Goal: Task Accomplishment & Management: Manage account settings

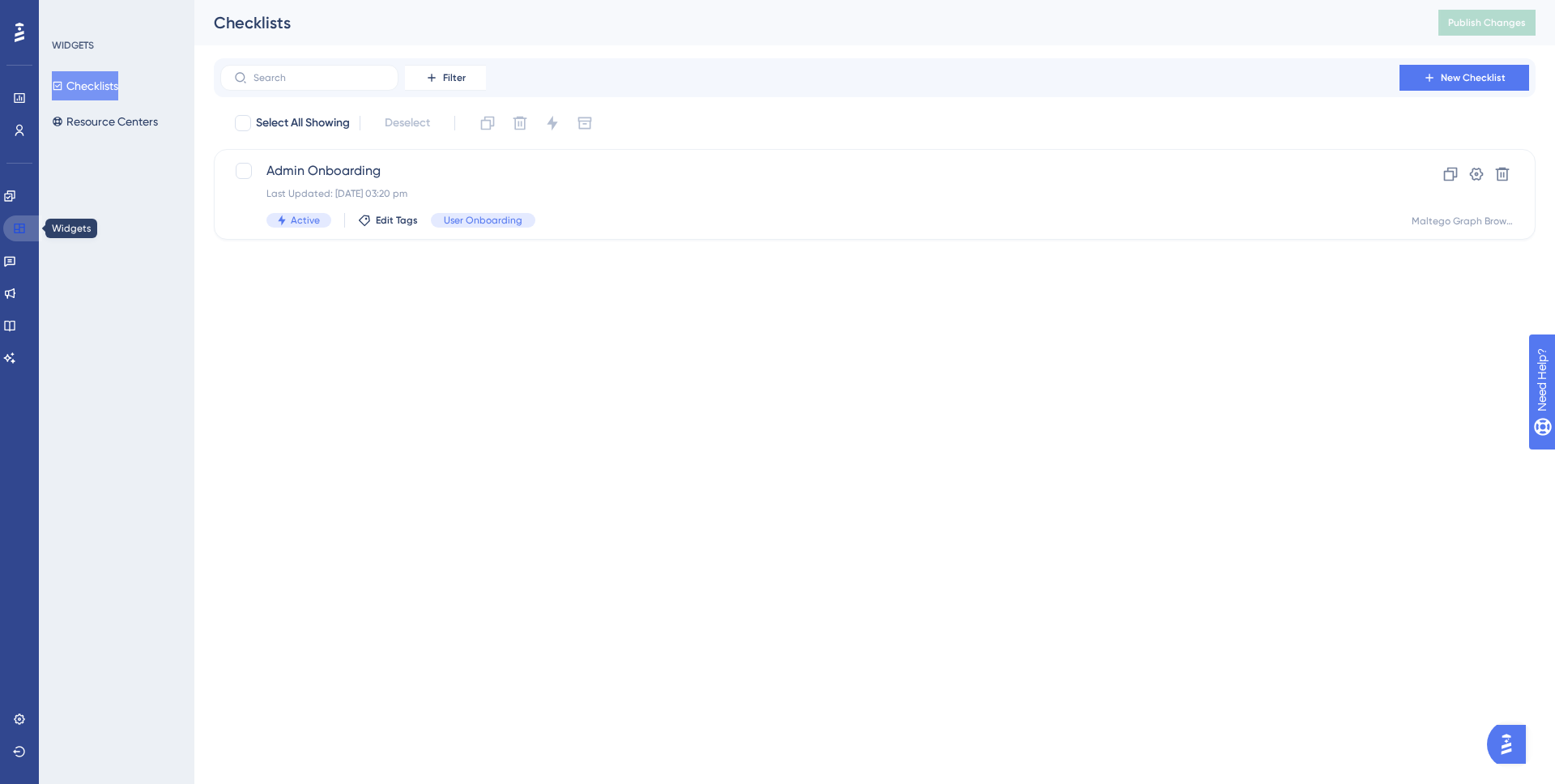
click at [14, 220] on link at bounding box center [23, 228] width 39 height 26
click at [15, 187] on link at bounding box center [10, 196] width 13 height 26
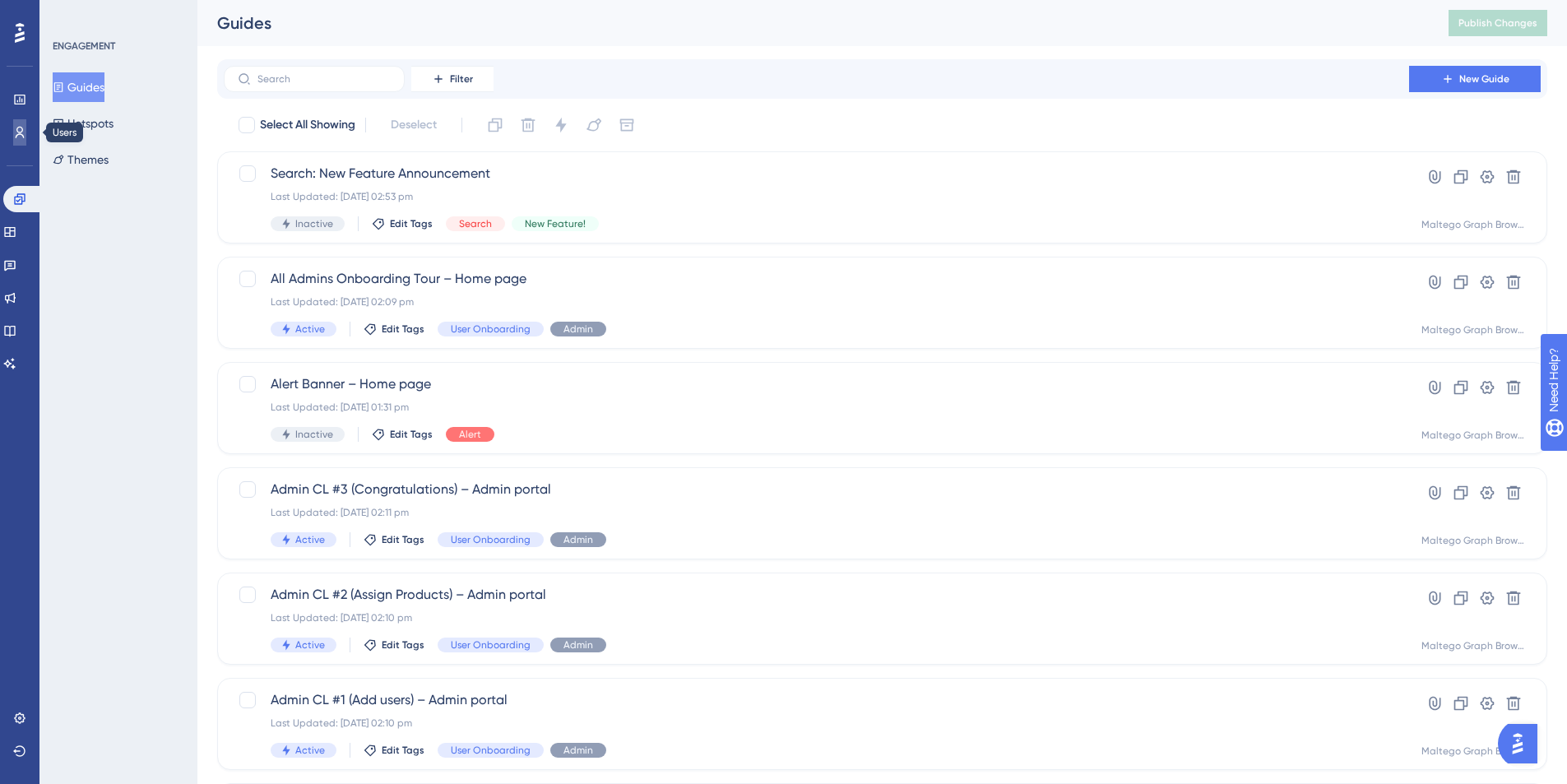
click at [21, 128] on icon at bounding box center [20, 132] width 9 height 12
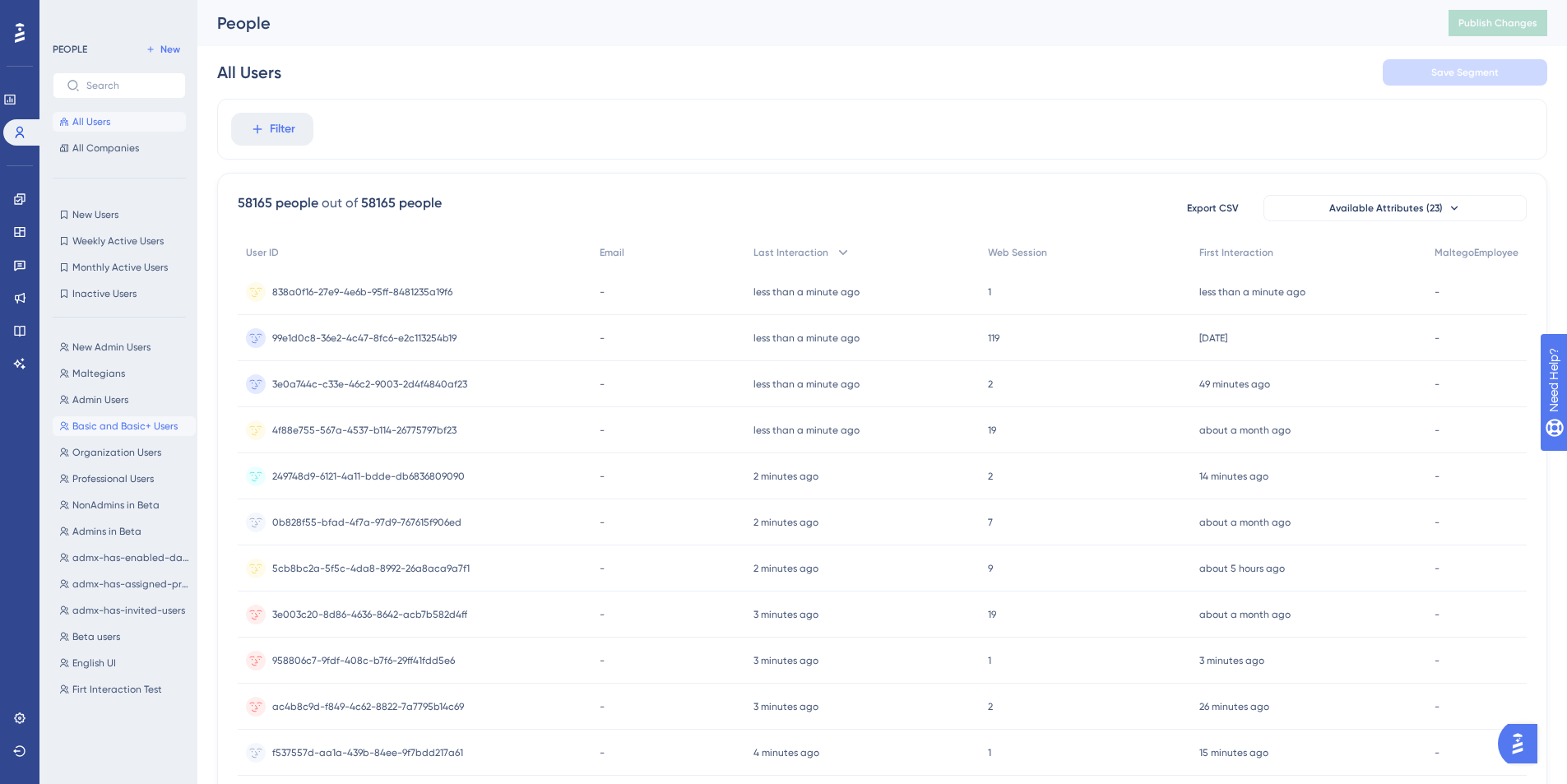
click at [145, 429] on span "Basic and Basic+ Users" at bounding box center [125, 425] width 105 height 13
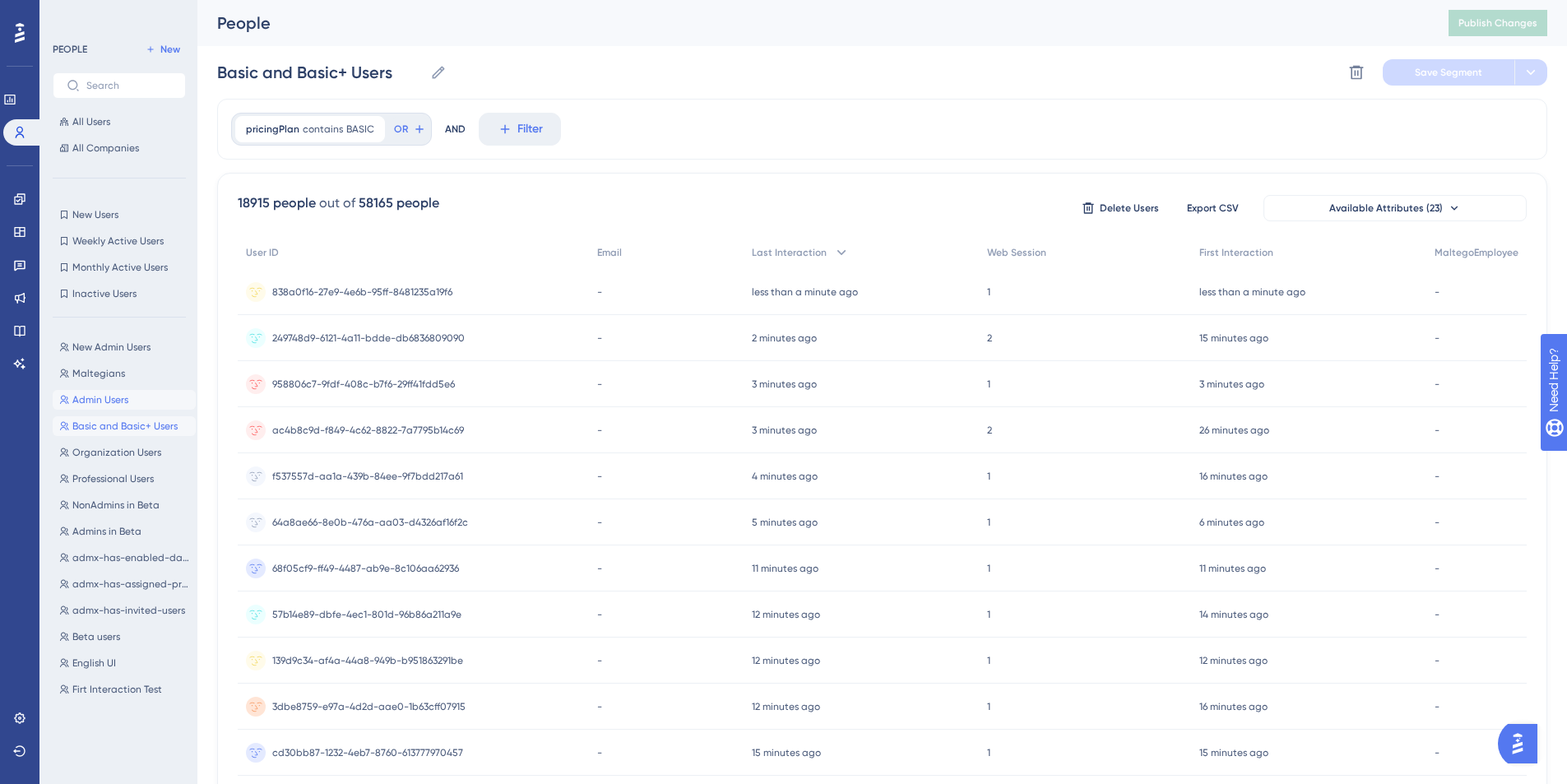
click at [129, 402] on button "Admin Users Admin Users" at bounding box center [124, 400] width 144 height 19
type input "Admin Users"
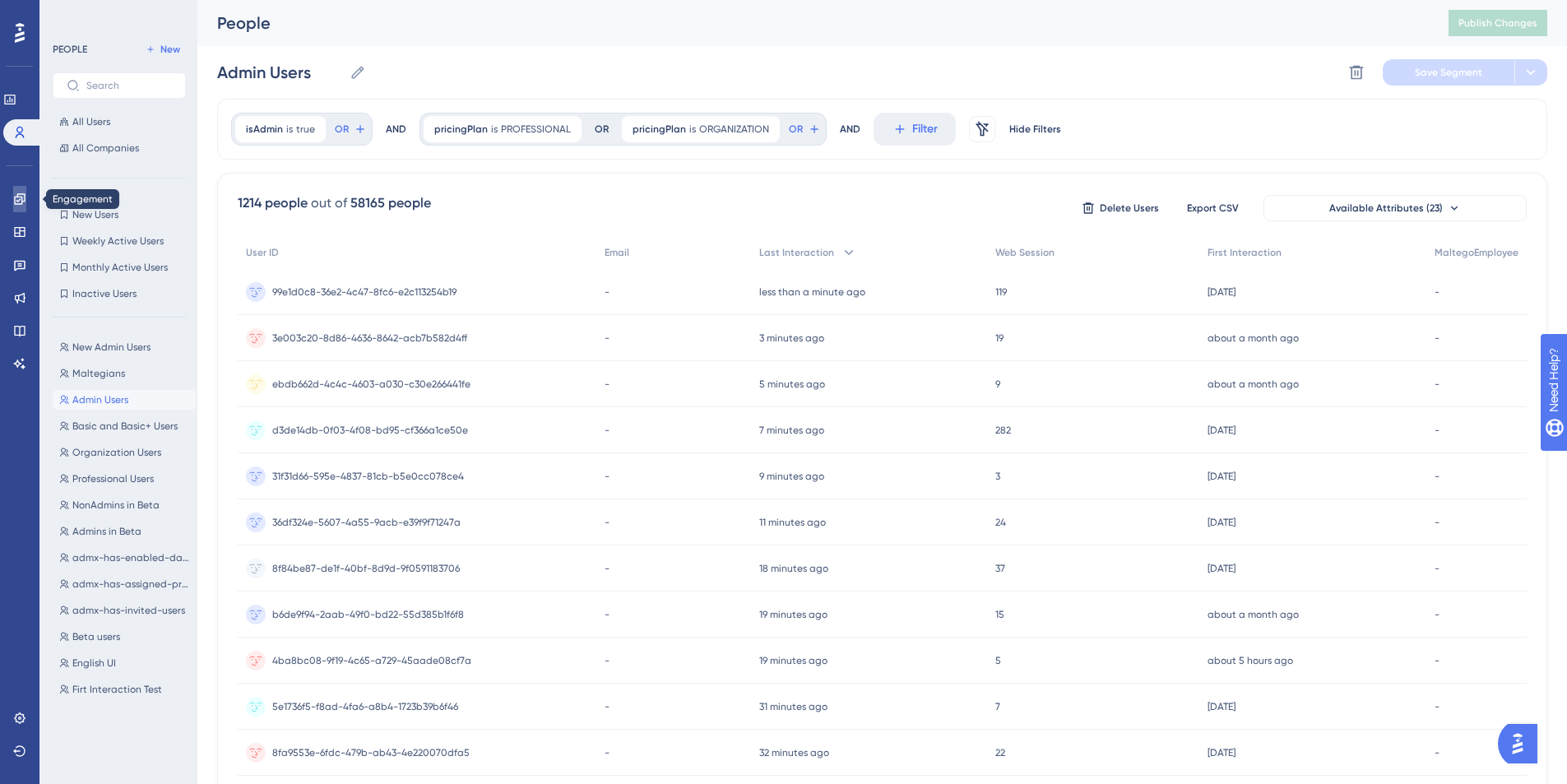
click at [24, 200] on icon at bounding box center [19, 198] width 11 height 11
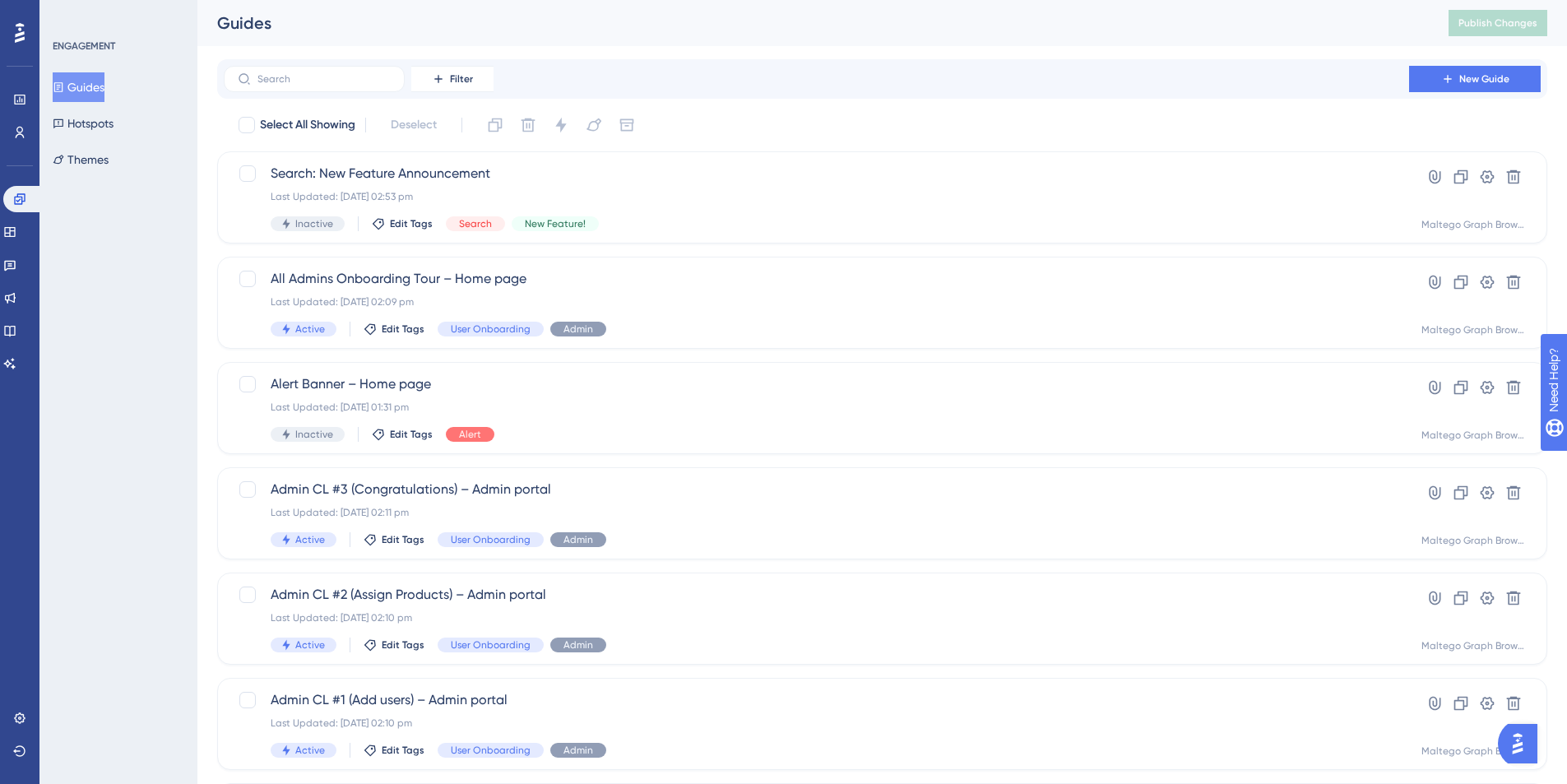
click at [103, 289] on div "ENGAGEMENT Guides Hotspots Themes" at bounding box center [119, 392] width 158 height 784
click at [195, 482] on div "ENGAGEMENT Guides Hotspots Themes" at bounding box center [119, 392] width 158 height 784
click at [137, 286] on div "ENGAGEMENT Guides Hotspots Themes" at bounding box center [119, 392] width 158 height 784
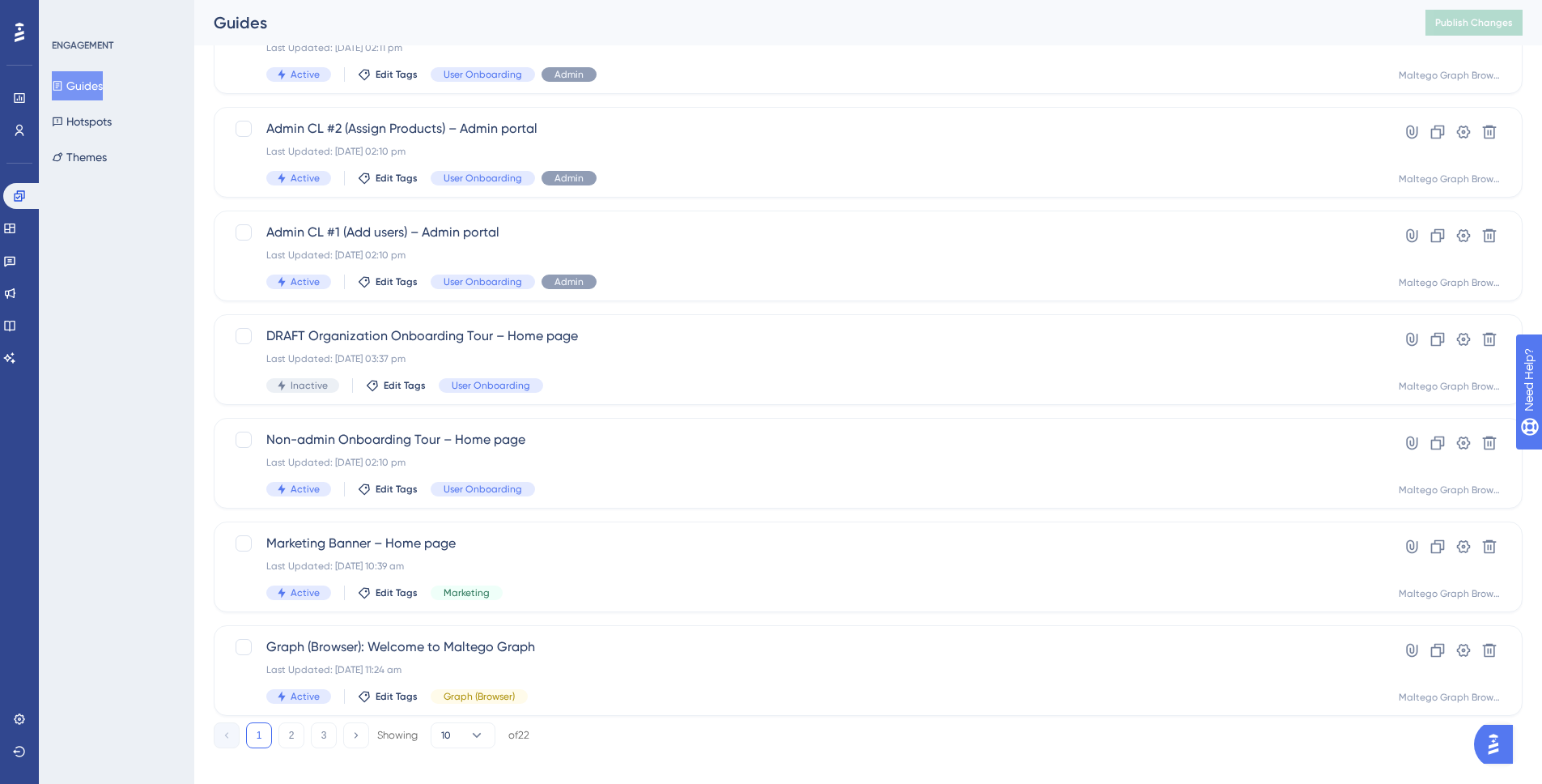
scroll to position [473, 0]
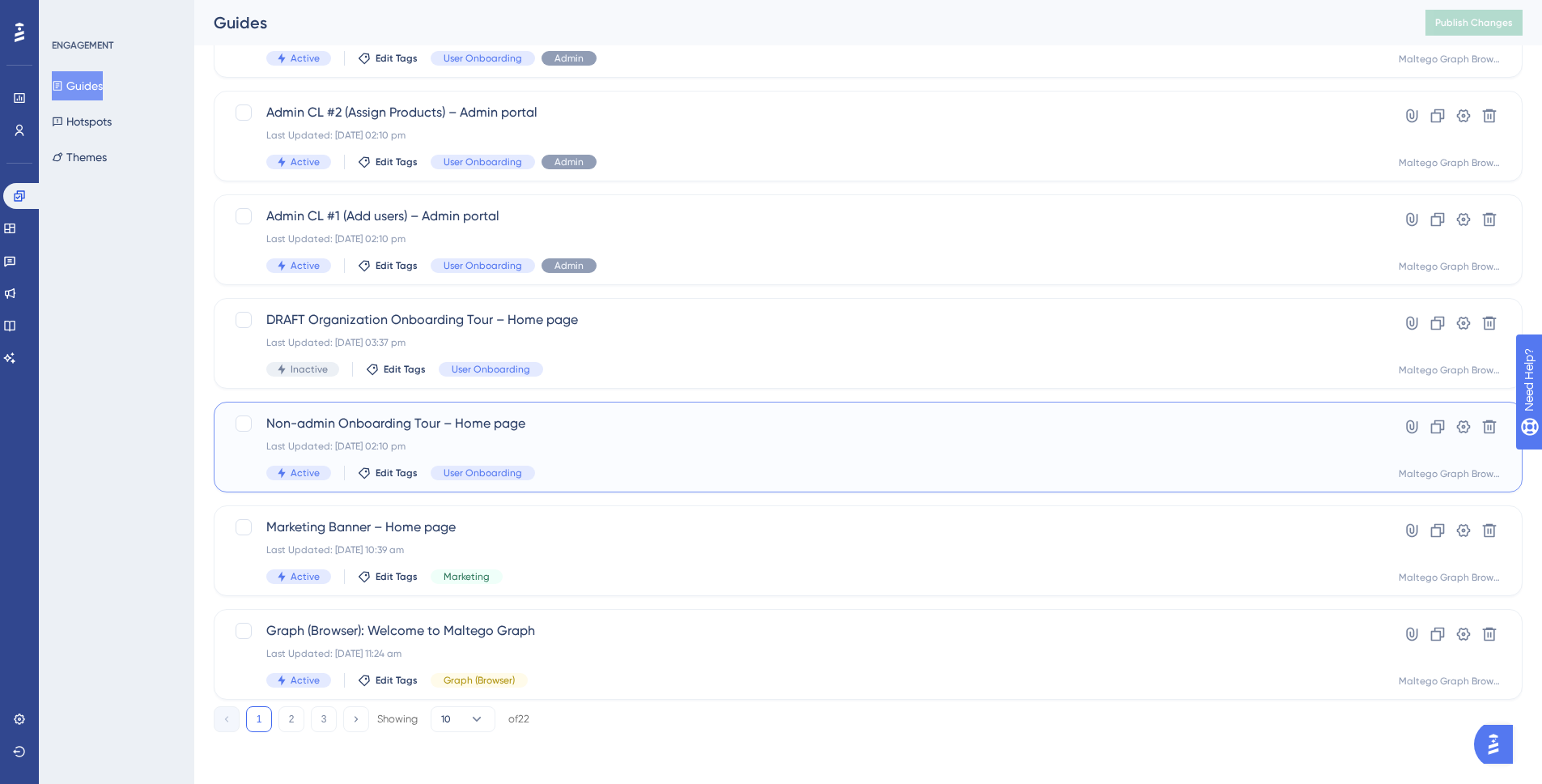
click at [626, 442] on div "Last Updated: [DATE] 02:10 pm" at bounding box center [803, 446] width 1075 height 13
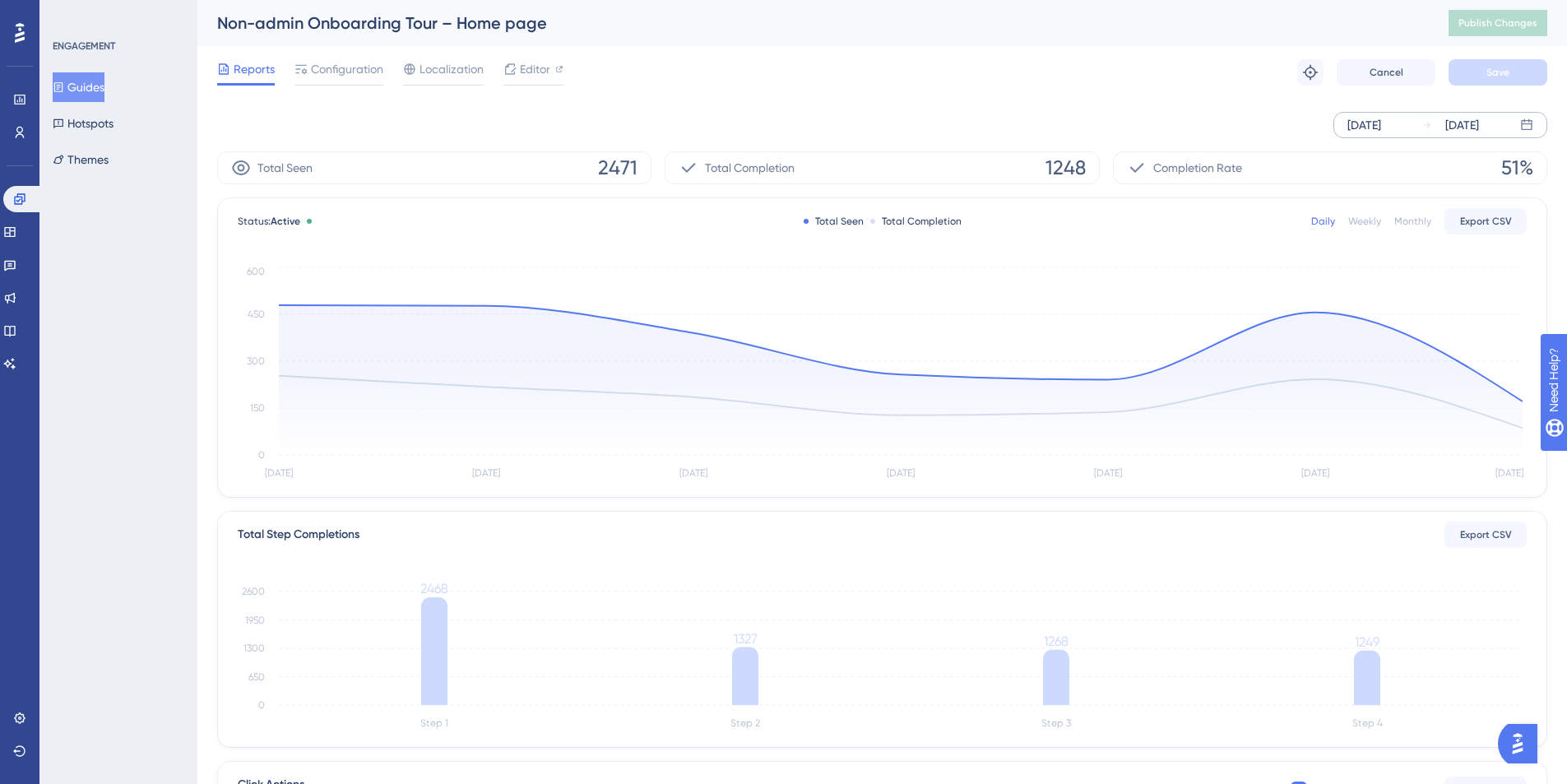
click at [1369, 125] on div "[DATE]" at bounding box center [1364, 125] width 34 height 19
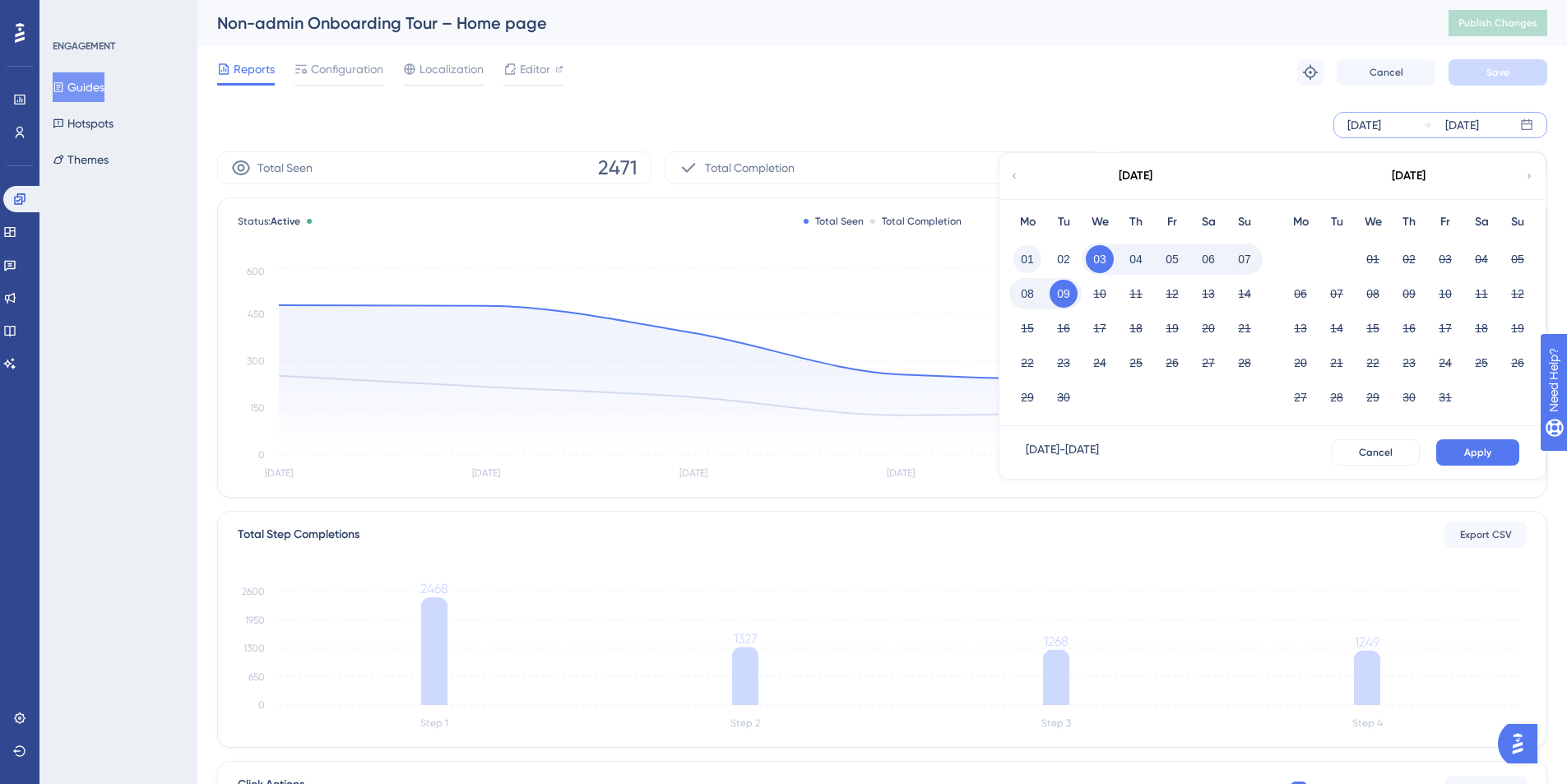
click at [1026, 252] on button "01" at bounding box center [1028, 260] width 28 height 28
click at [1493, 456] on button "Apply" at bounding box center [1478, 453] width 83 height 27
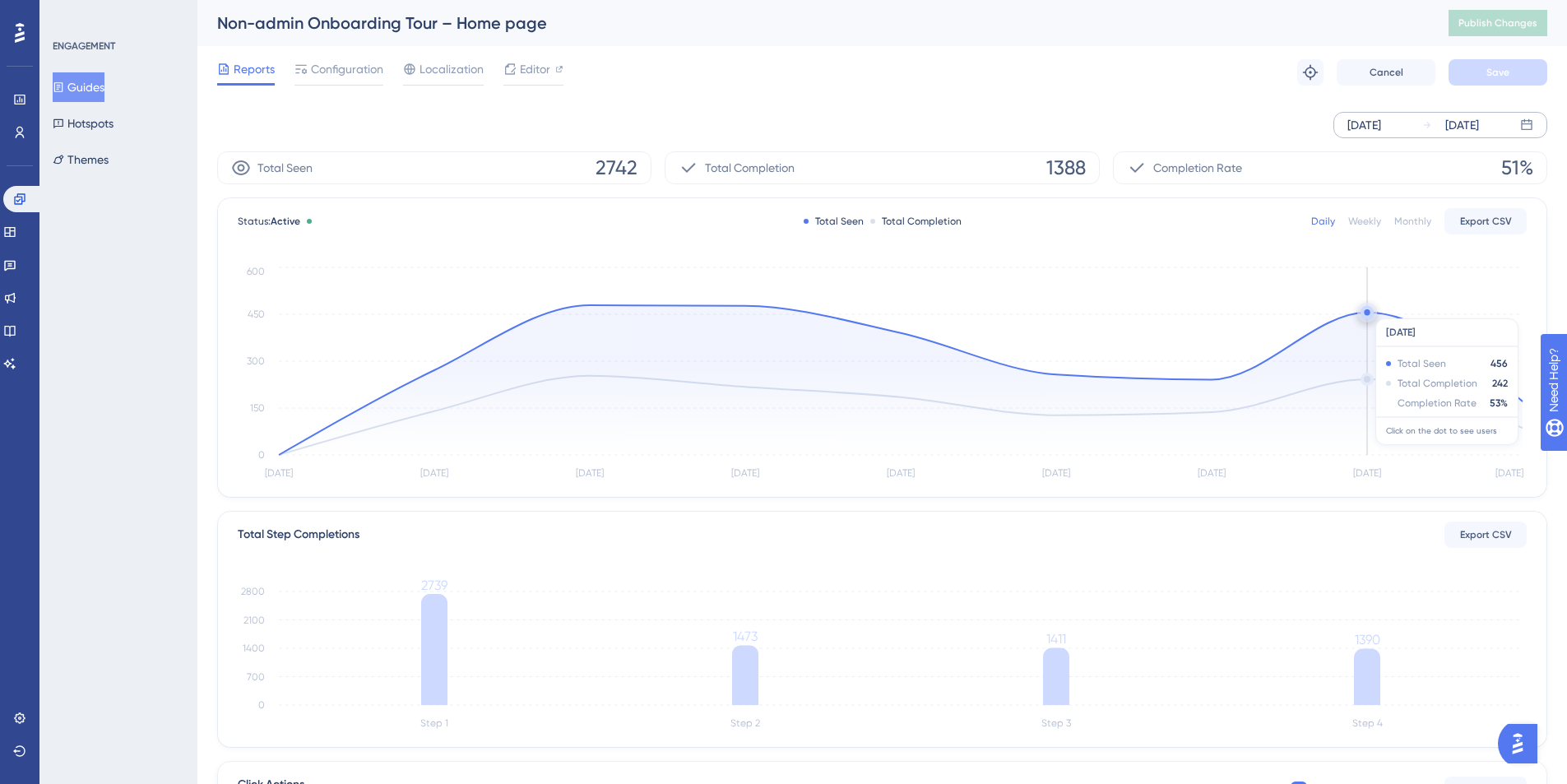
click at [1366, 310] on circle at bounding box center [1367, 312] width 5 height 5
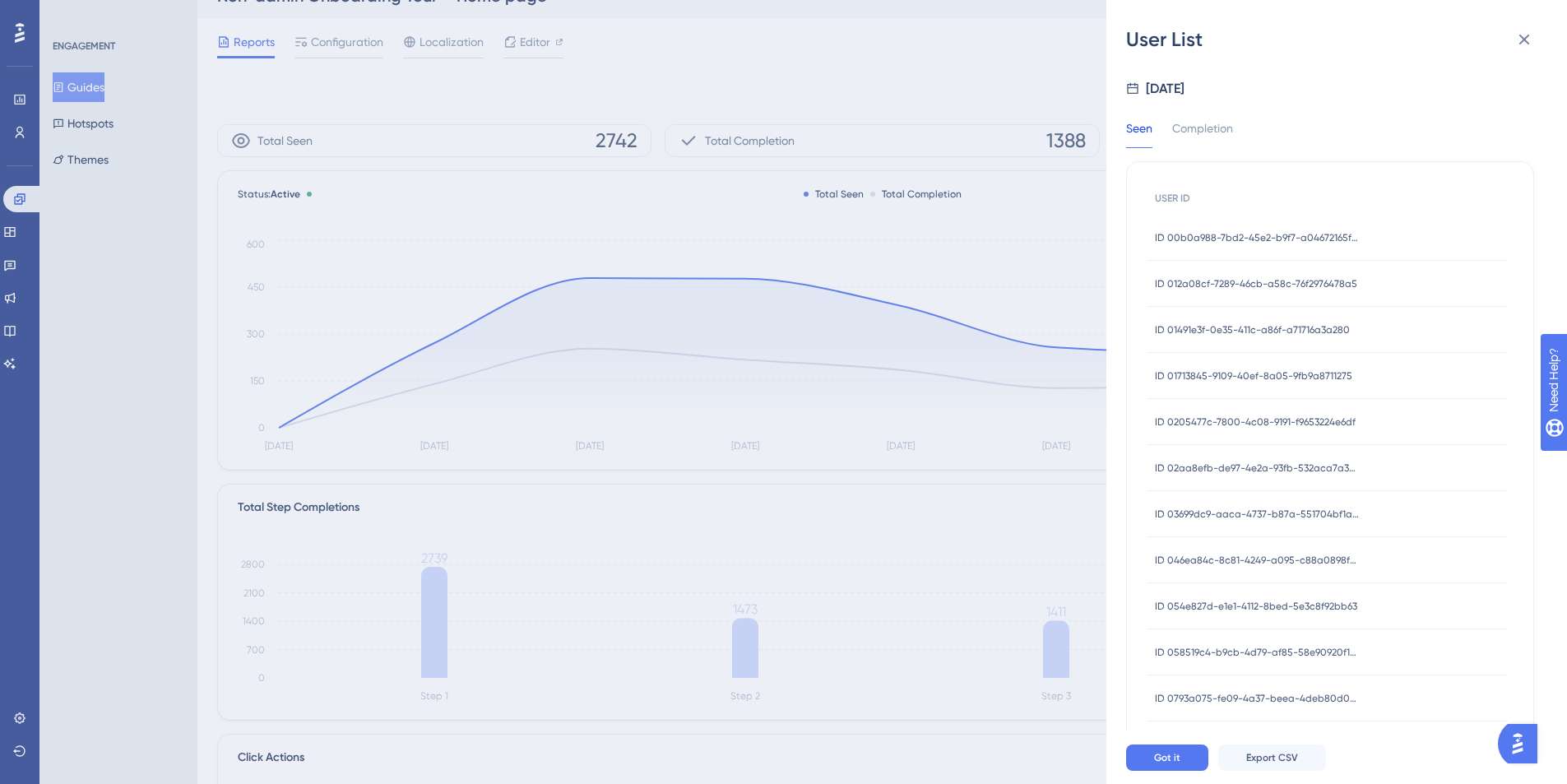
scroll to position [24, 0]
click at [1519, 50] on button at bounding box center [1524, 39] width 33 height 33
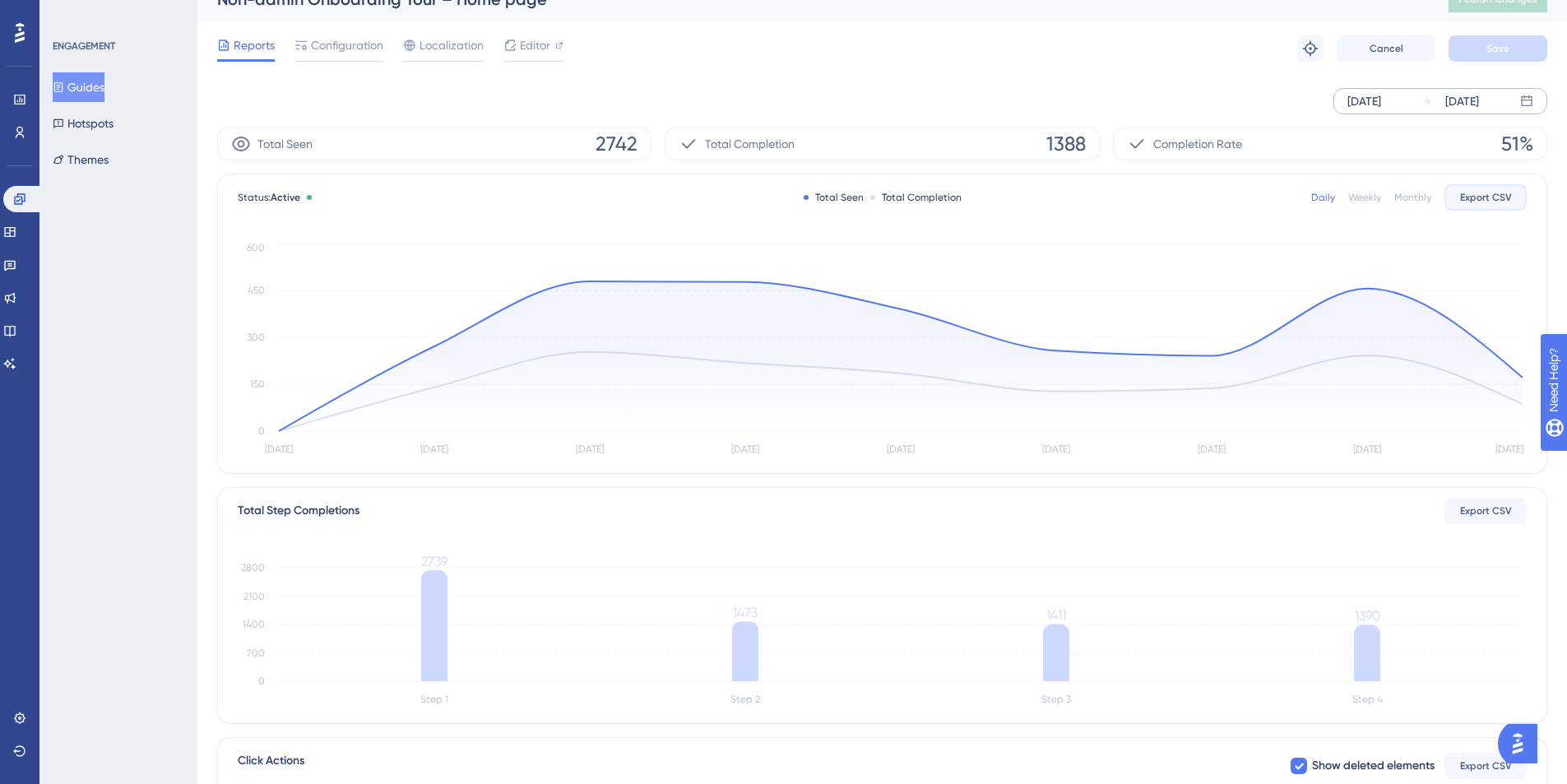
click at [1505, 199] on span "Export CSV" at bounding box center [1486, 197] width 51 height 13
click at [1367, 287] on circle at bounding box center [1367, 288] width 5 height 5
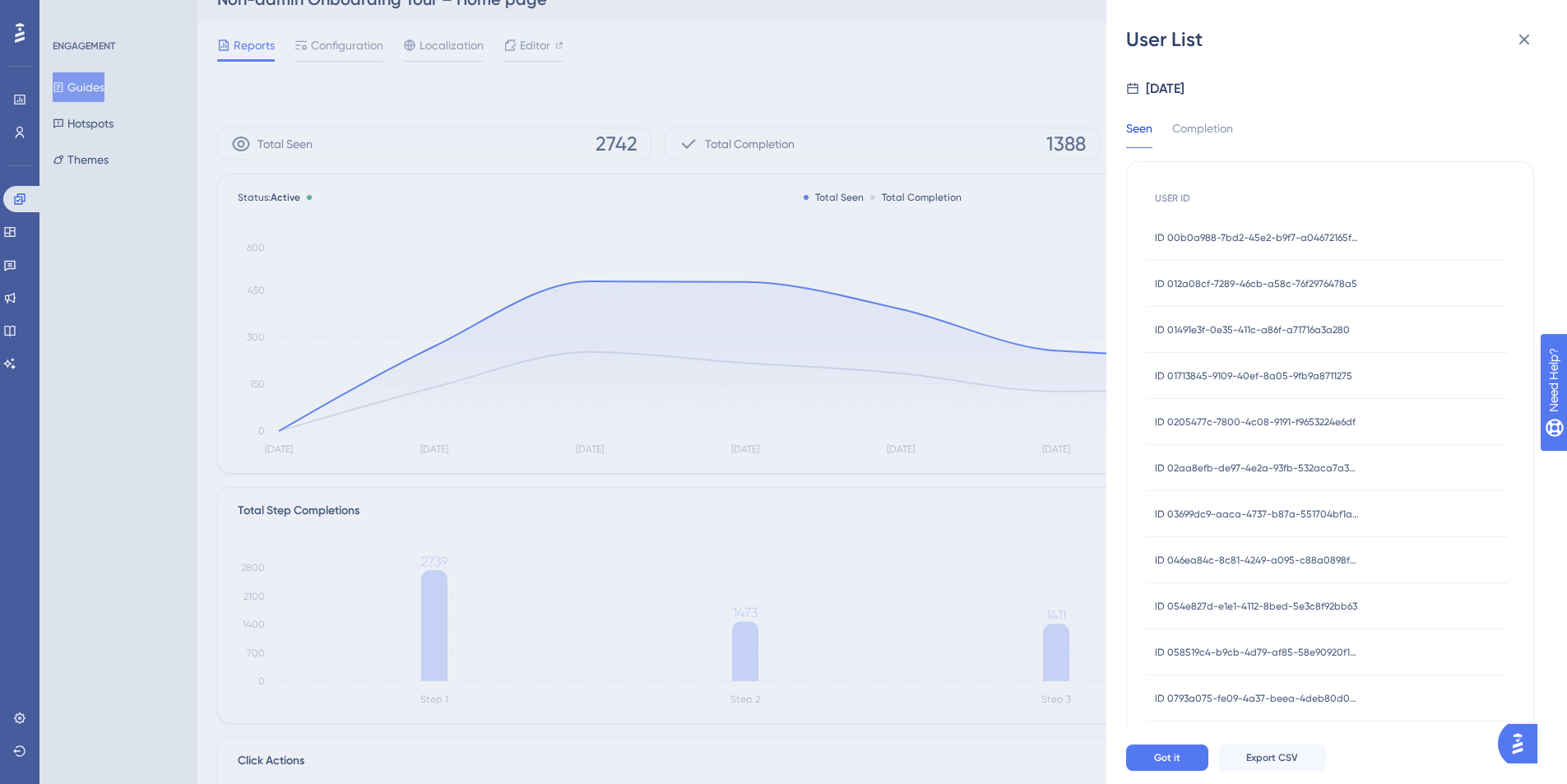
click at [1298, 235] on span "ID 00b0a988-7bd2-45e2-b9f7-a04672165fdd" at bounding box center [1258, 237] width 206 height 13
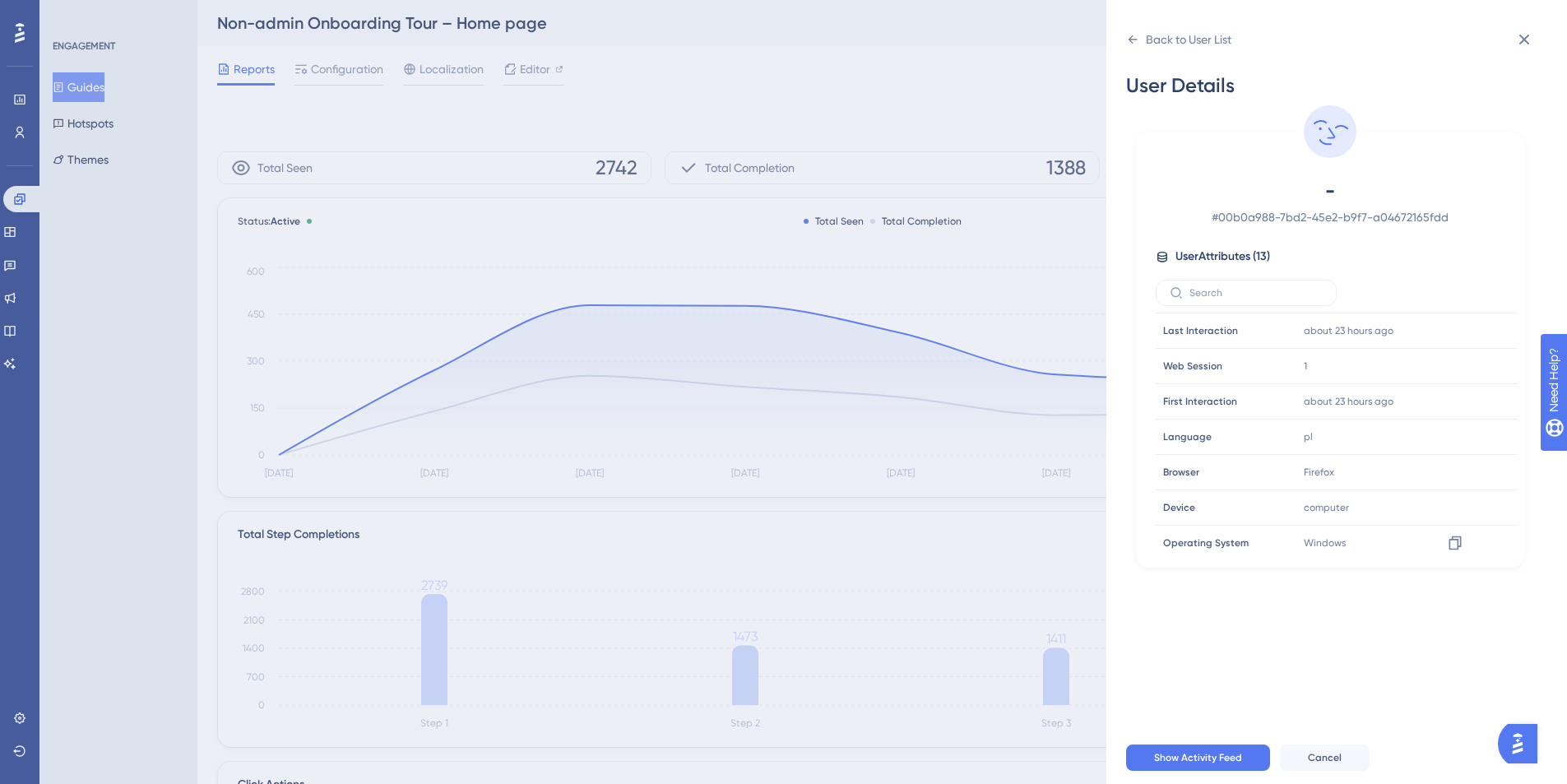
scroll to position [0, 0]
click at [1127, 45] on icon at bounding box center [1133, 39] width 13 height 13
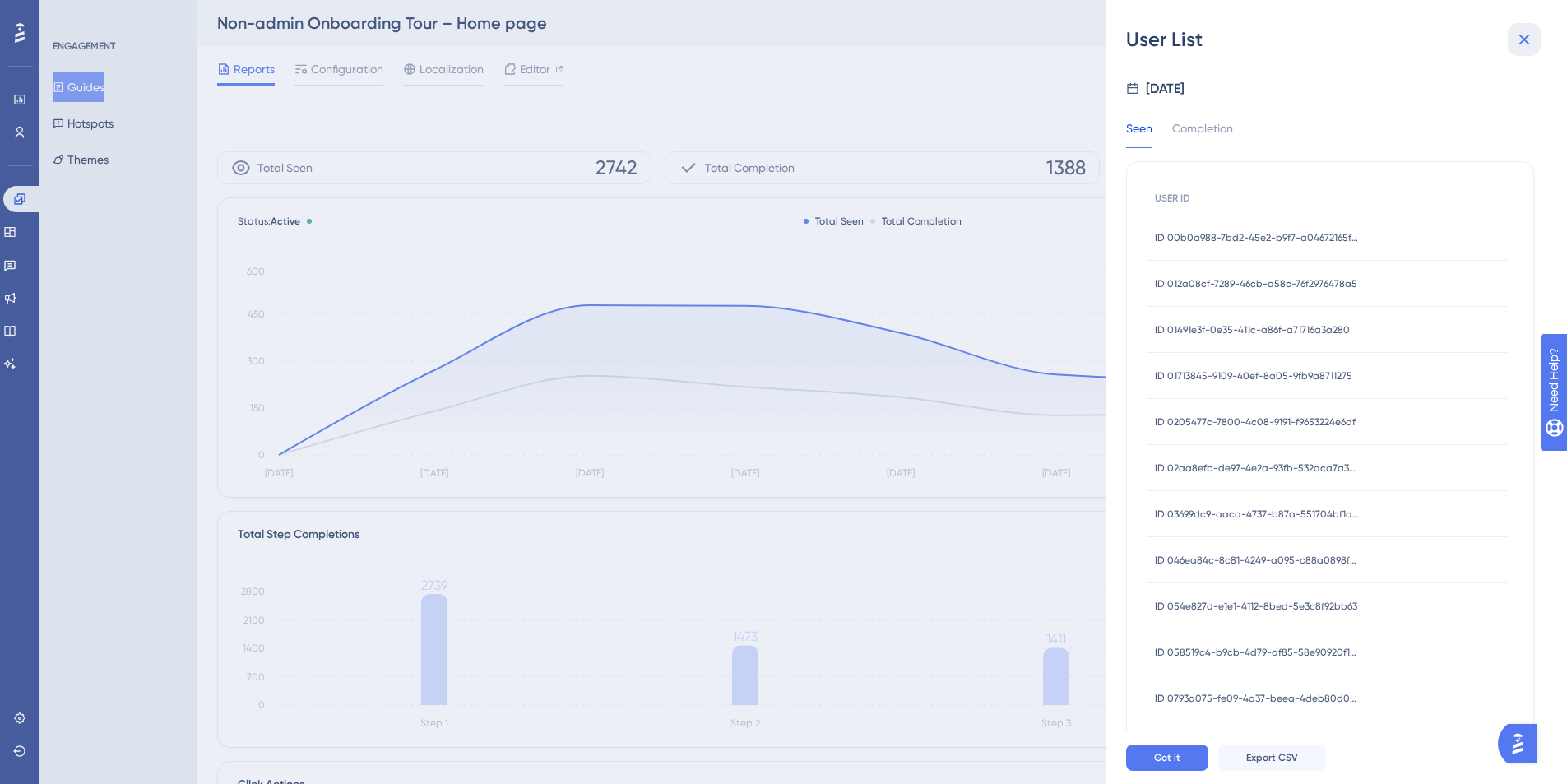
click at [1524, 47] on icon at bounding box center [1524, 39] width 19 height 19
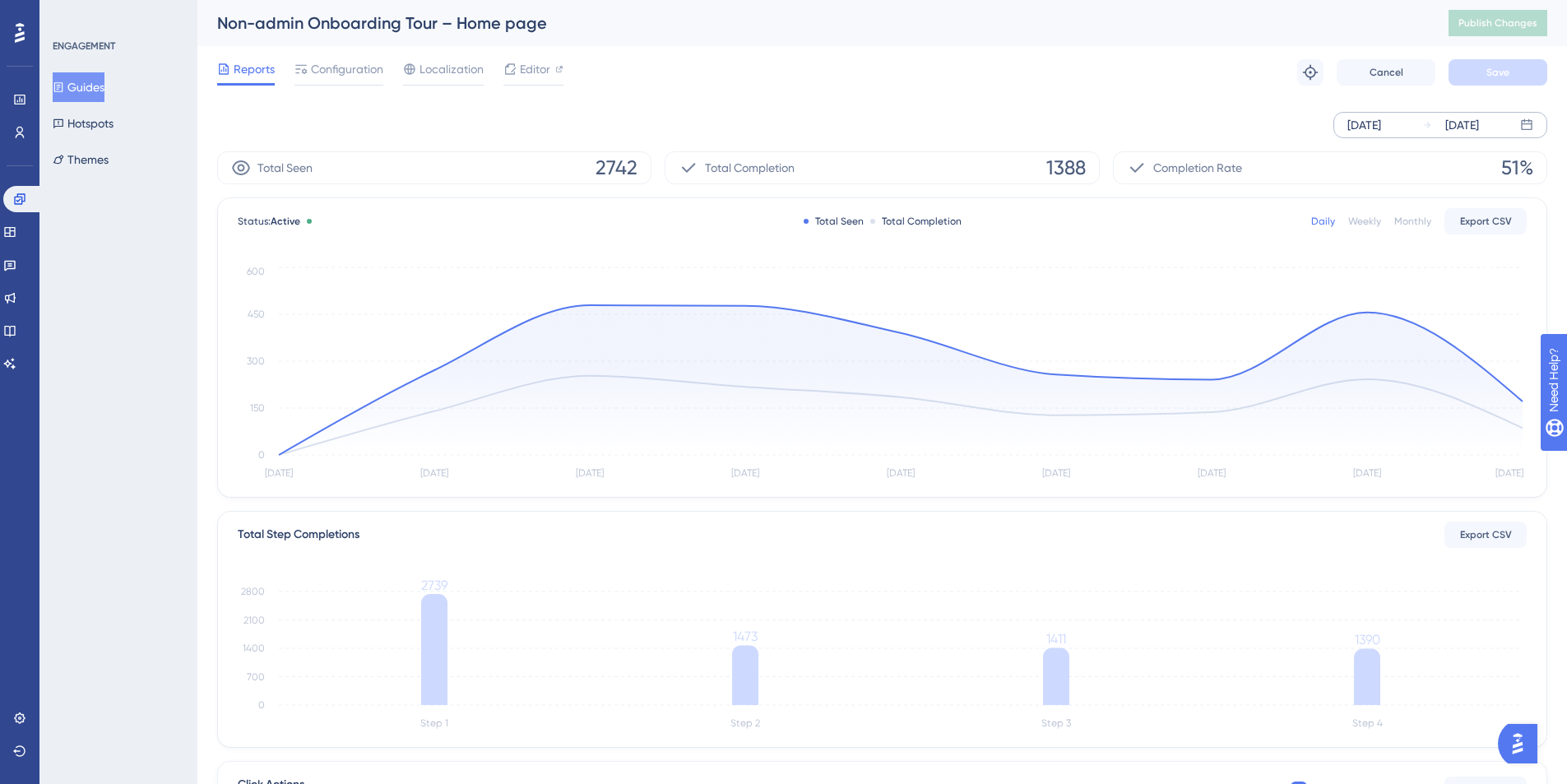
click at [111, 506] on div "ENGAGEMENT Guides Hotspots Themes" at bounding box center [119, 392] width 158 height 784
click at [105, 260] on div "ENGAGEMENT Guides Hotspots Themes" at bounding box center [119, 392] width 158 height 784
click at [160, 268] on div "ENGAGEMENT Guides Hotspots Themes" at bounding box center [119, 392] width 158 height 784
